Goal: Task Accomplishment & Management: Complete application form

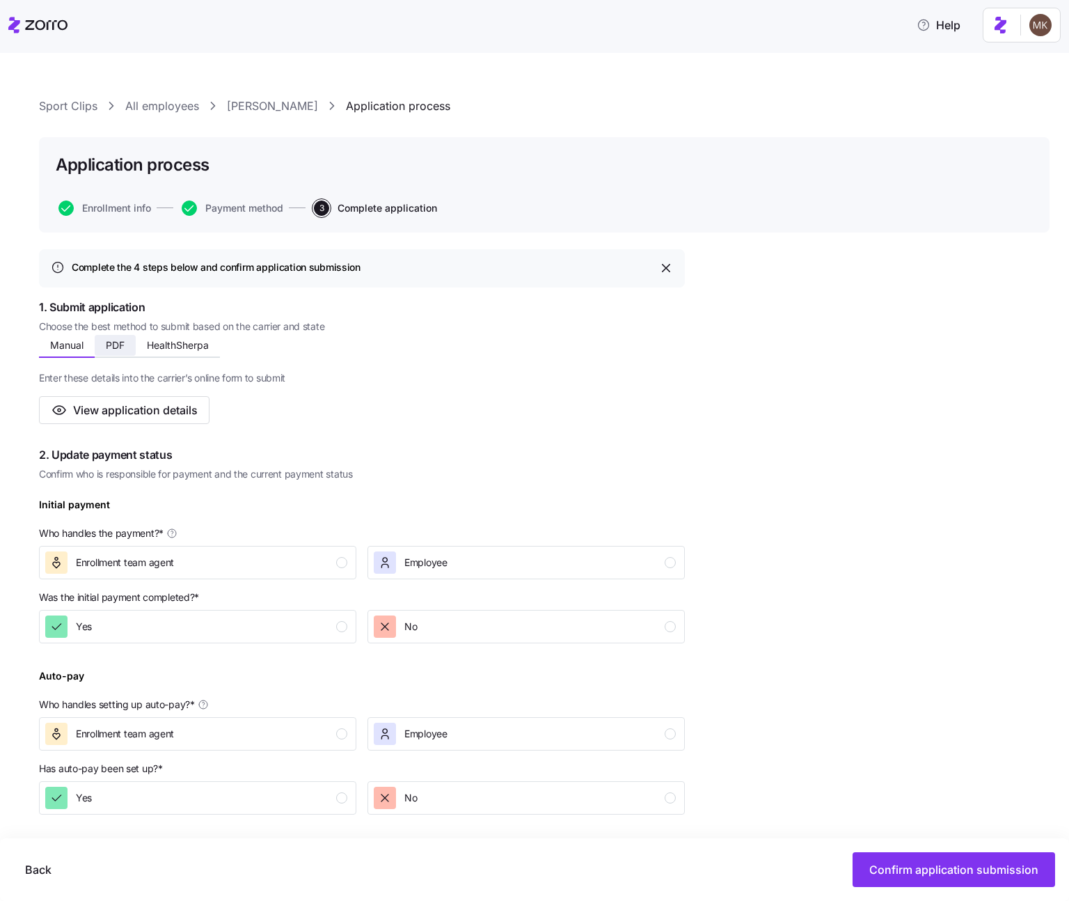
click at [129, 343] on button "PDF" at bounding box center [115, 345] width 41 height 21
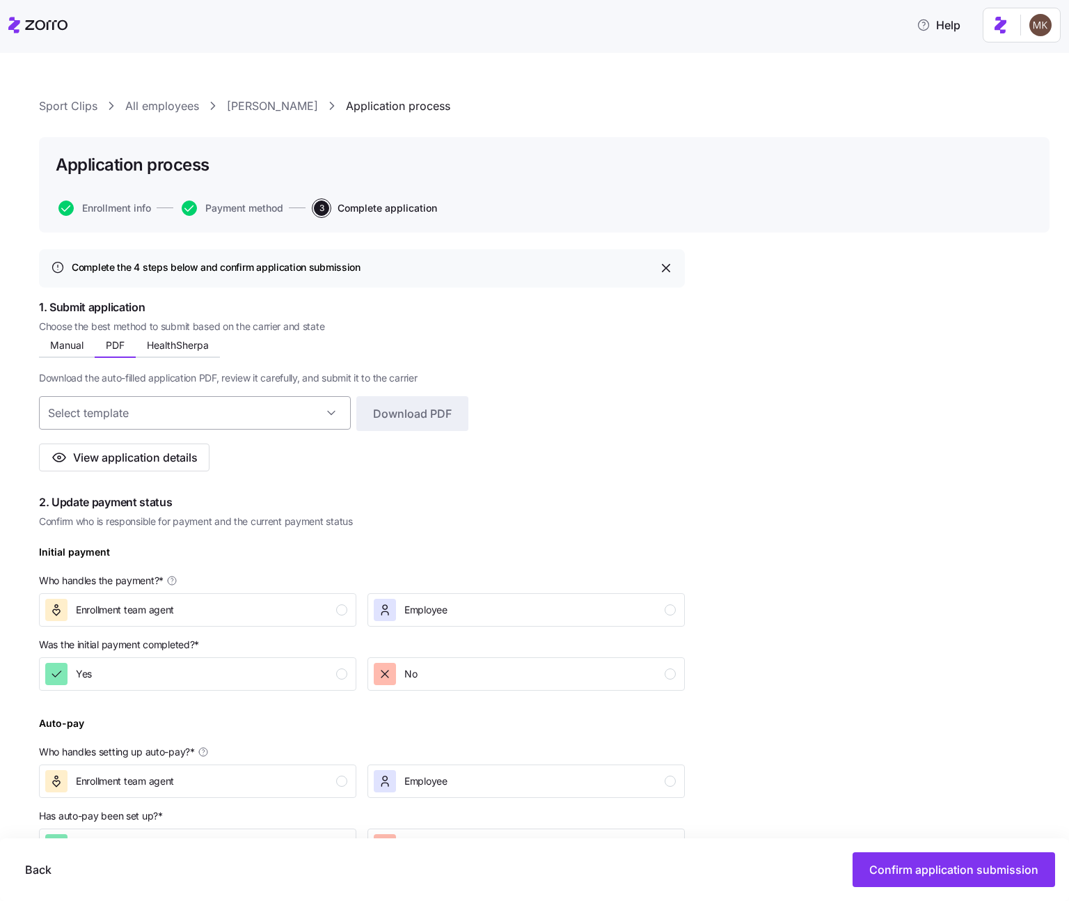
click at [281, 410] on input at bounding box center [195, 412] width 312 height 33
